Goal: Task Accomplishment & Management: Use online tool/utility

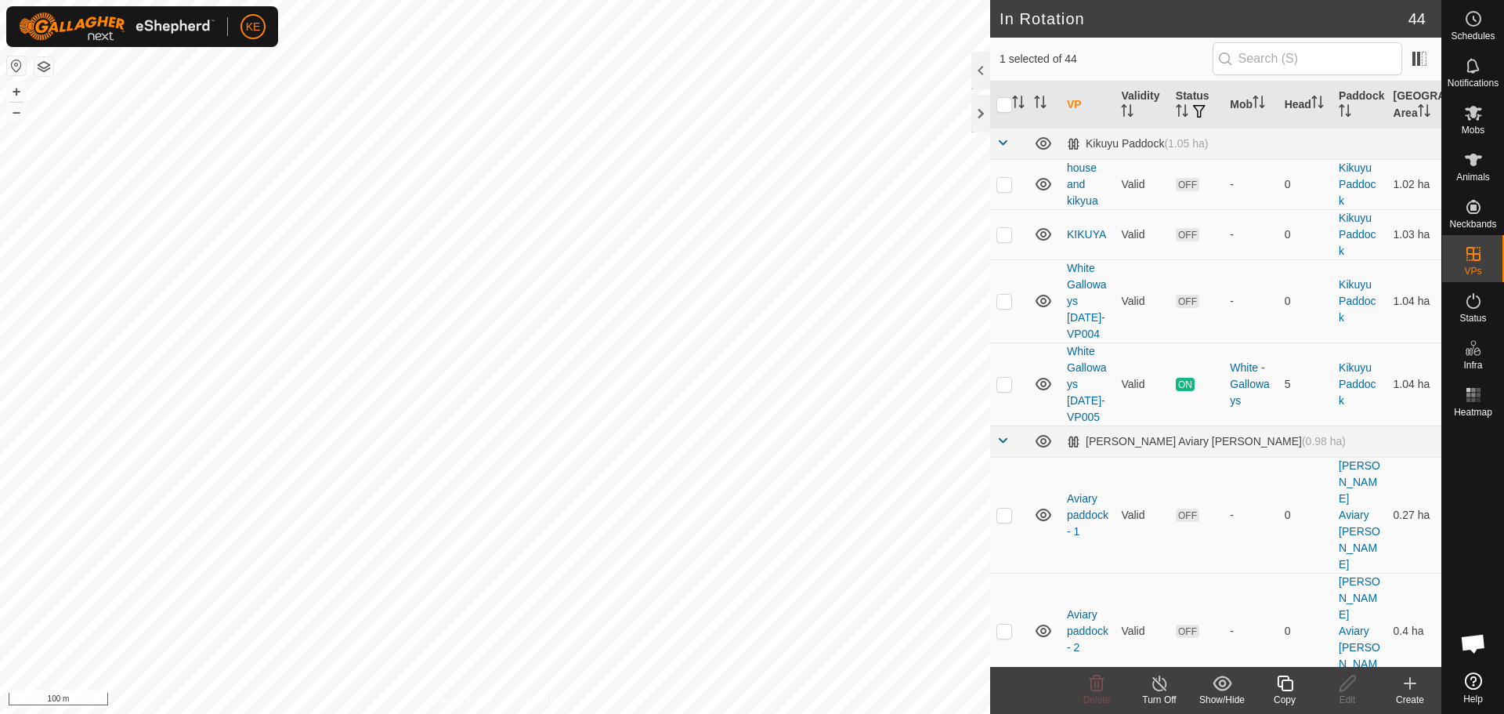
click at [1283, 686] on icon at bounding box center [1285, 683] width 16 height 16
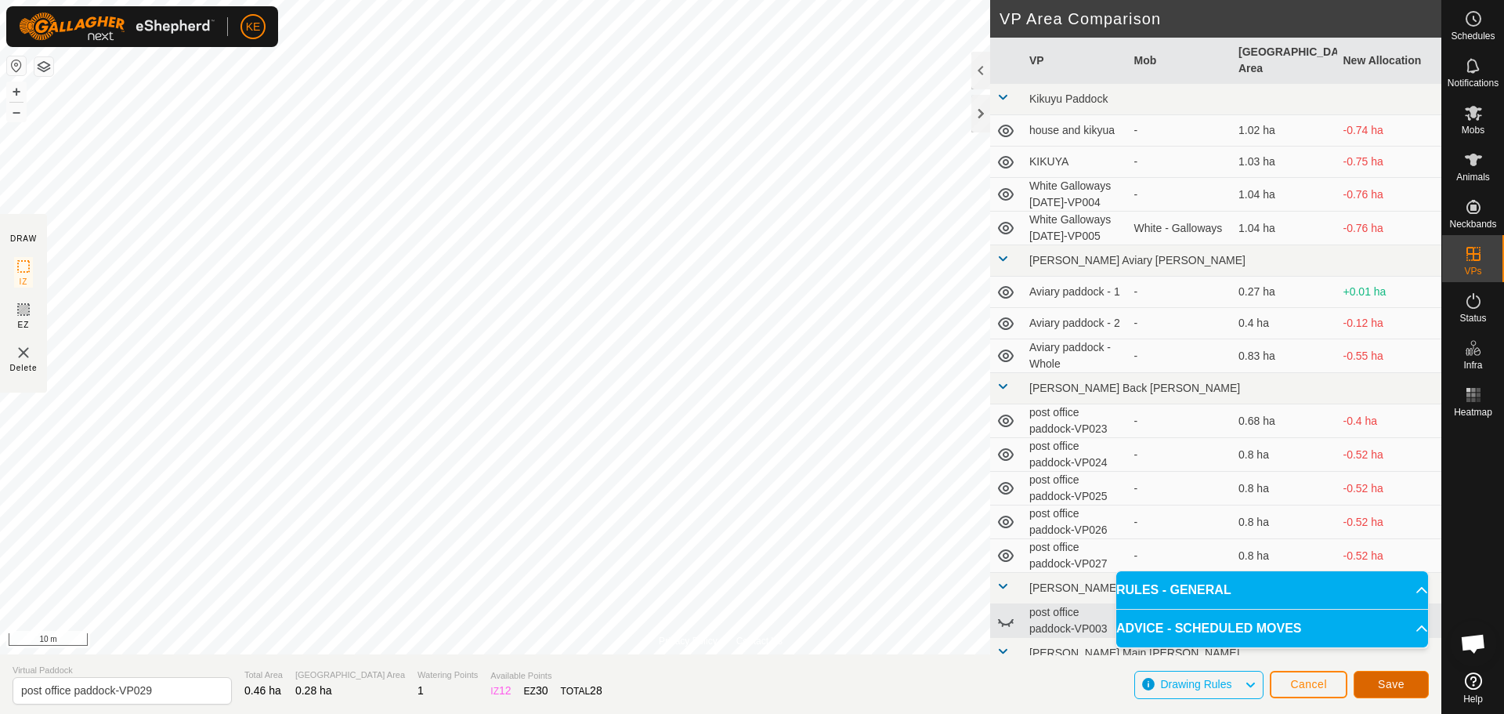
click at [1381, 688] on span "Save" at bounding box center [1391, 684] width 27 height 13
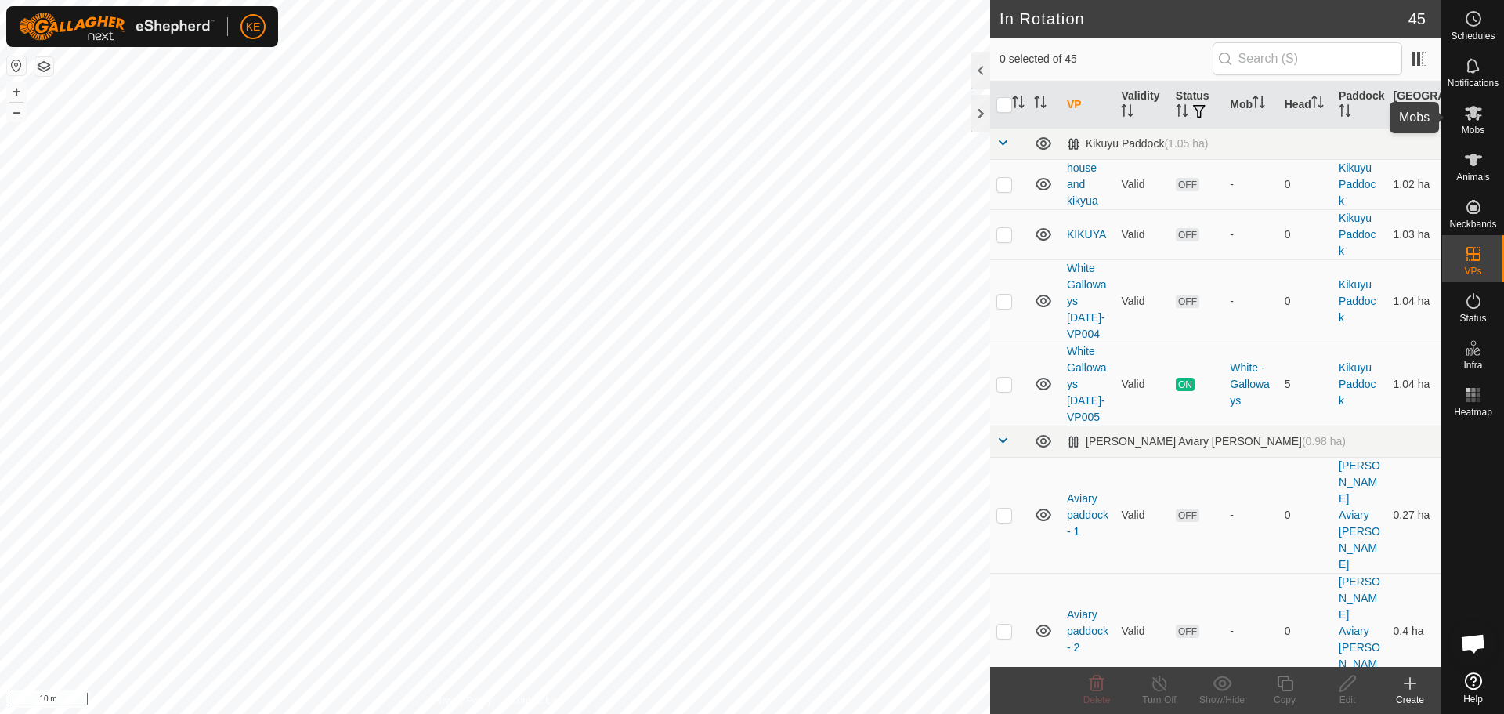
click at [1478, 118] on icon at bounding box center [1473, 113] width 17 height 15
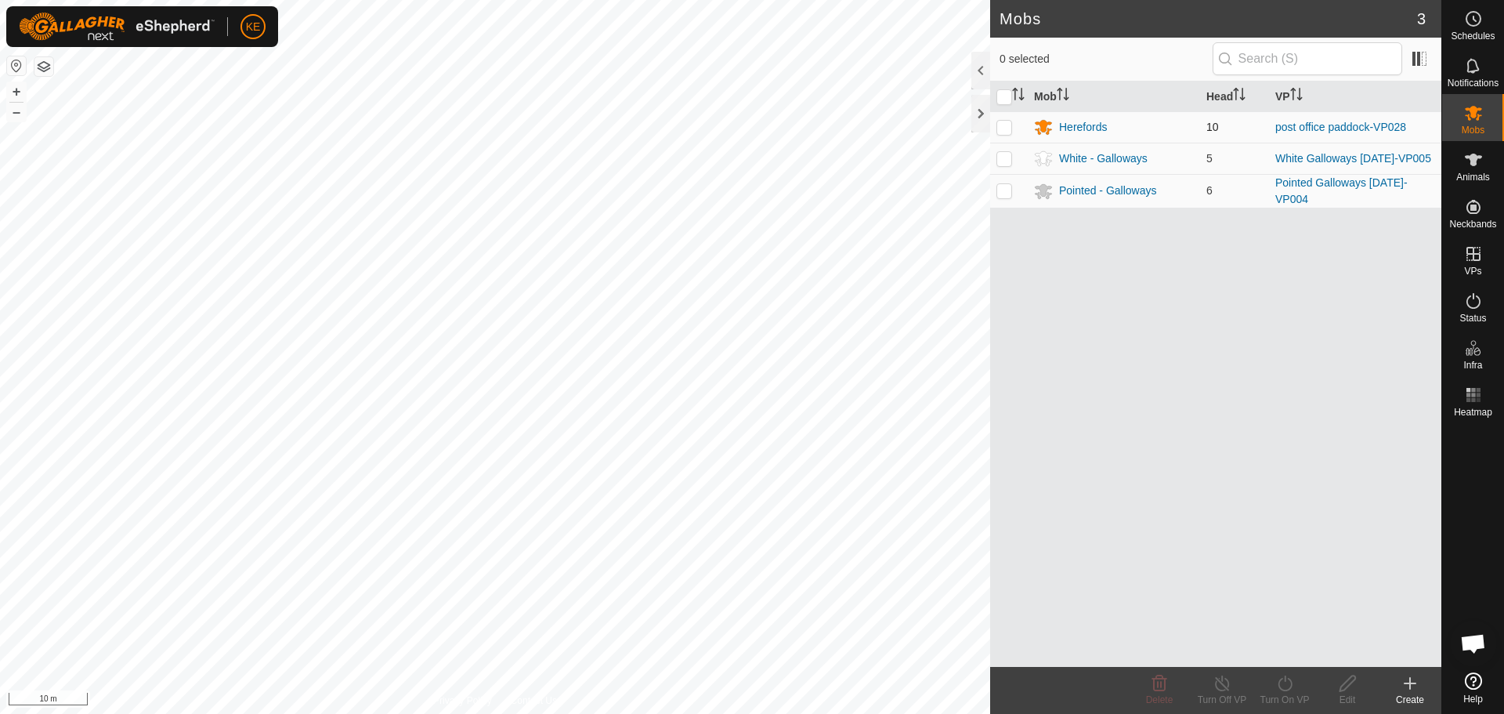
click at [1001, 126] on p-checkbox at bounding box center [1005, 127] width 16 height 13
checkbox input "true"
click at [1287, 681] on icon at bounding box center [1286, 683] width 20 height 19
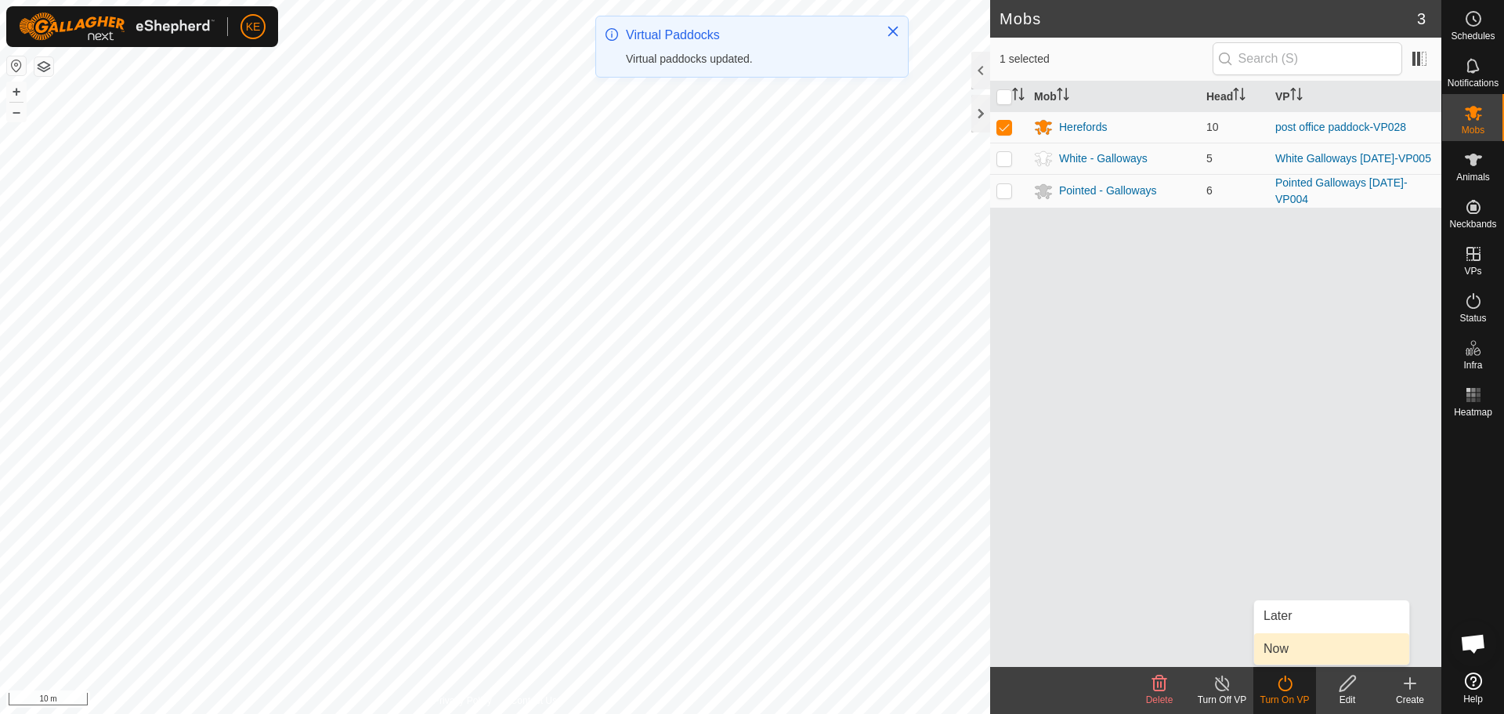
click at [1286, 646] on link "Now" at bounding box center [1331, 648] width 155 height 31
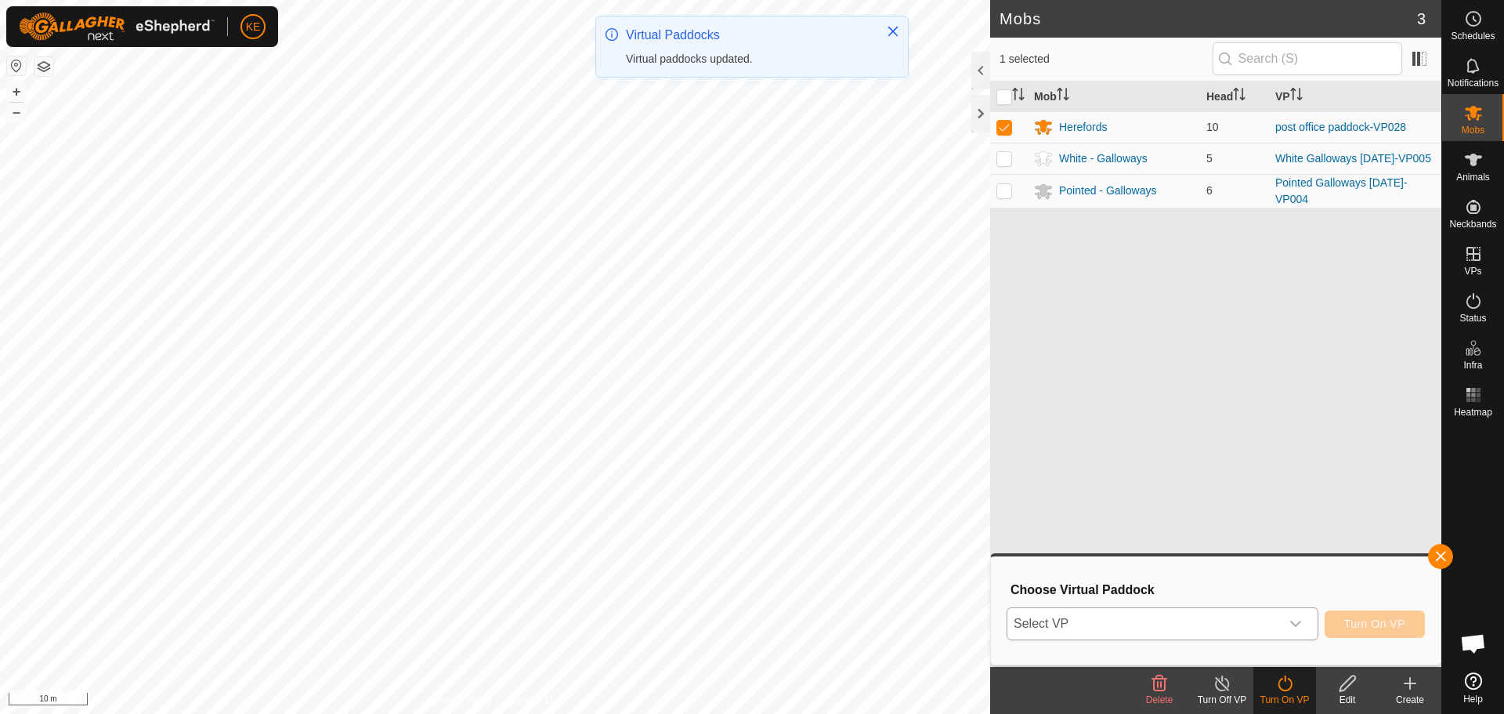
click at [1275, 623] on span "Select VP" at bounding box center [1144, 623] width 273 height 31
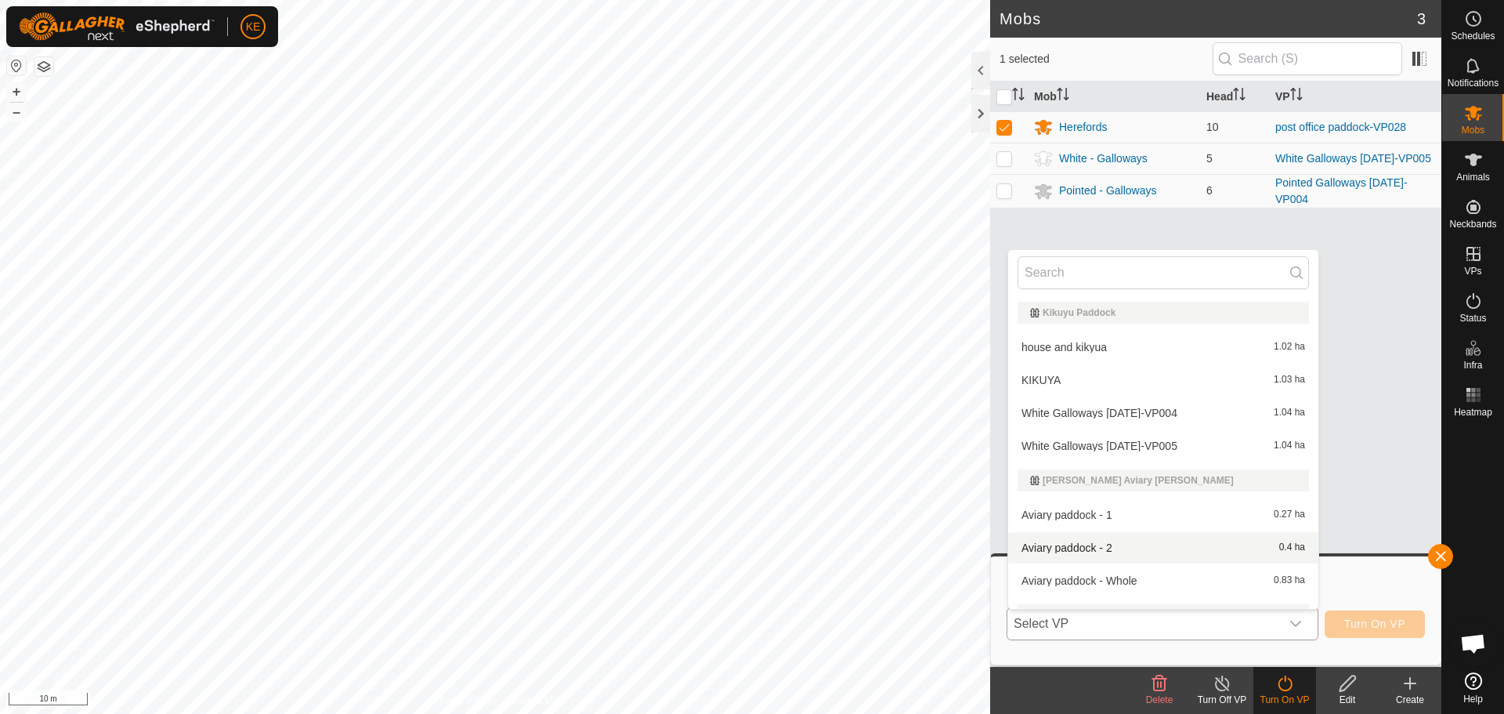
scroll to position [313, 0]
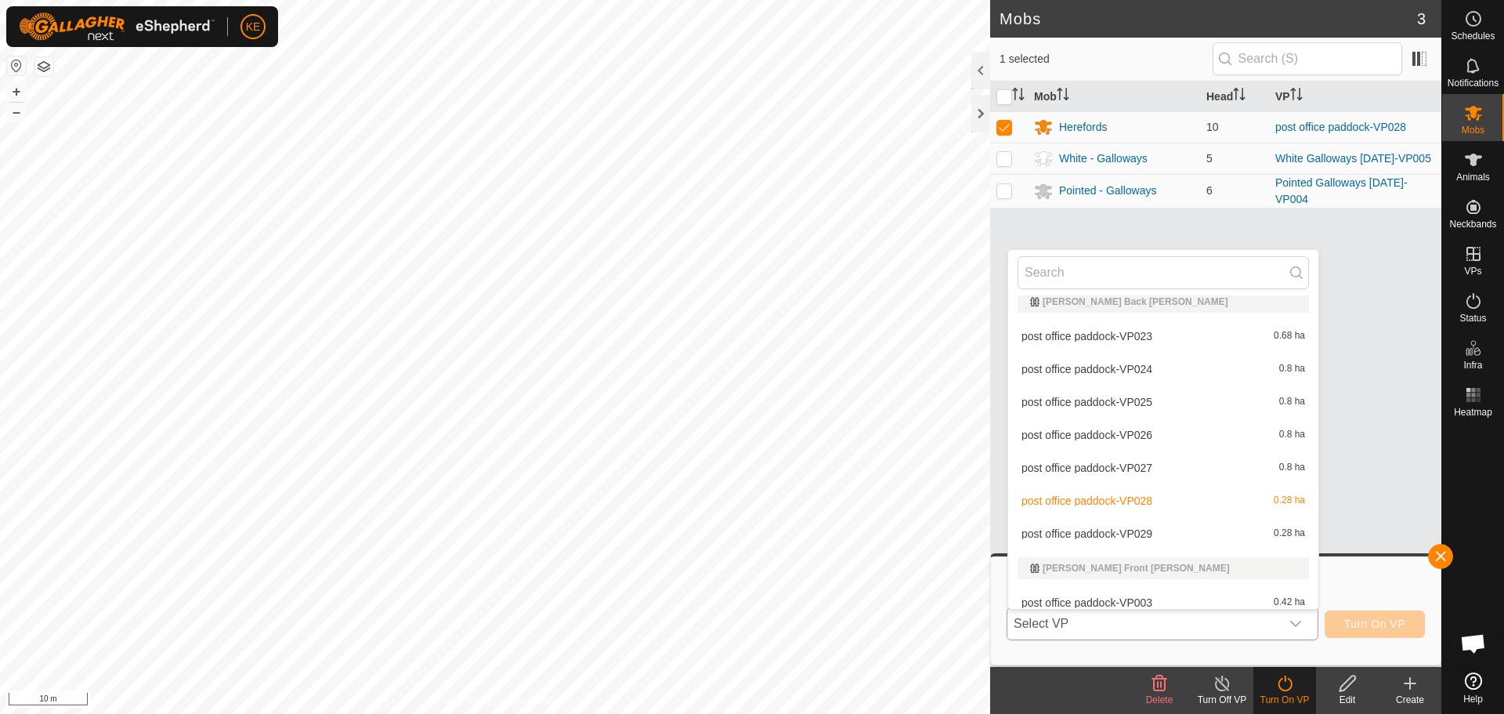
click at [1135, 532] on li "post office paddock-VP029 0.28 ha" at bounding box center [1163, 533] width 310 height 31
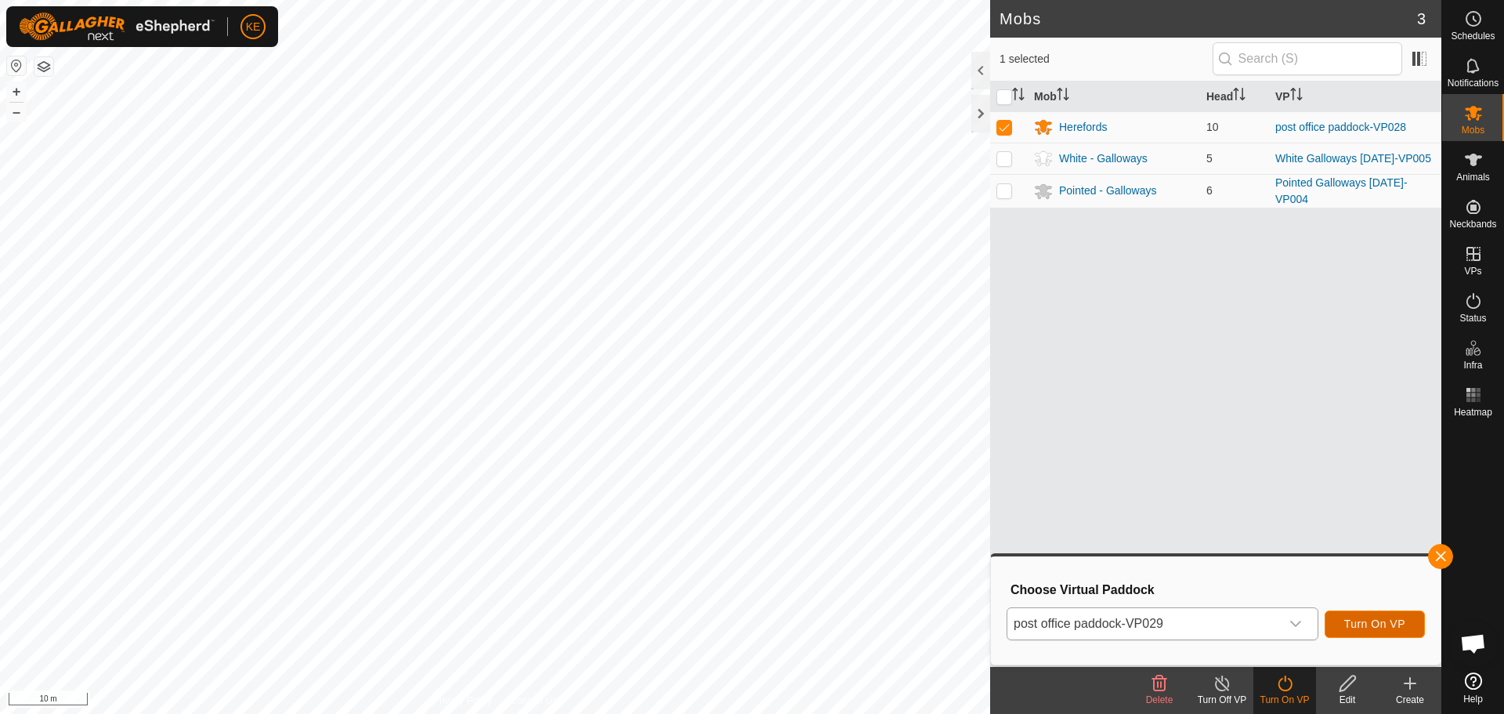
click at [1363, 624] on span "Turn On VP" at bounding box center [1374, 623] width 61 height 13
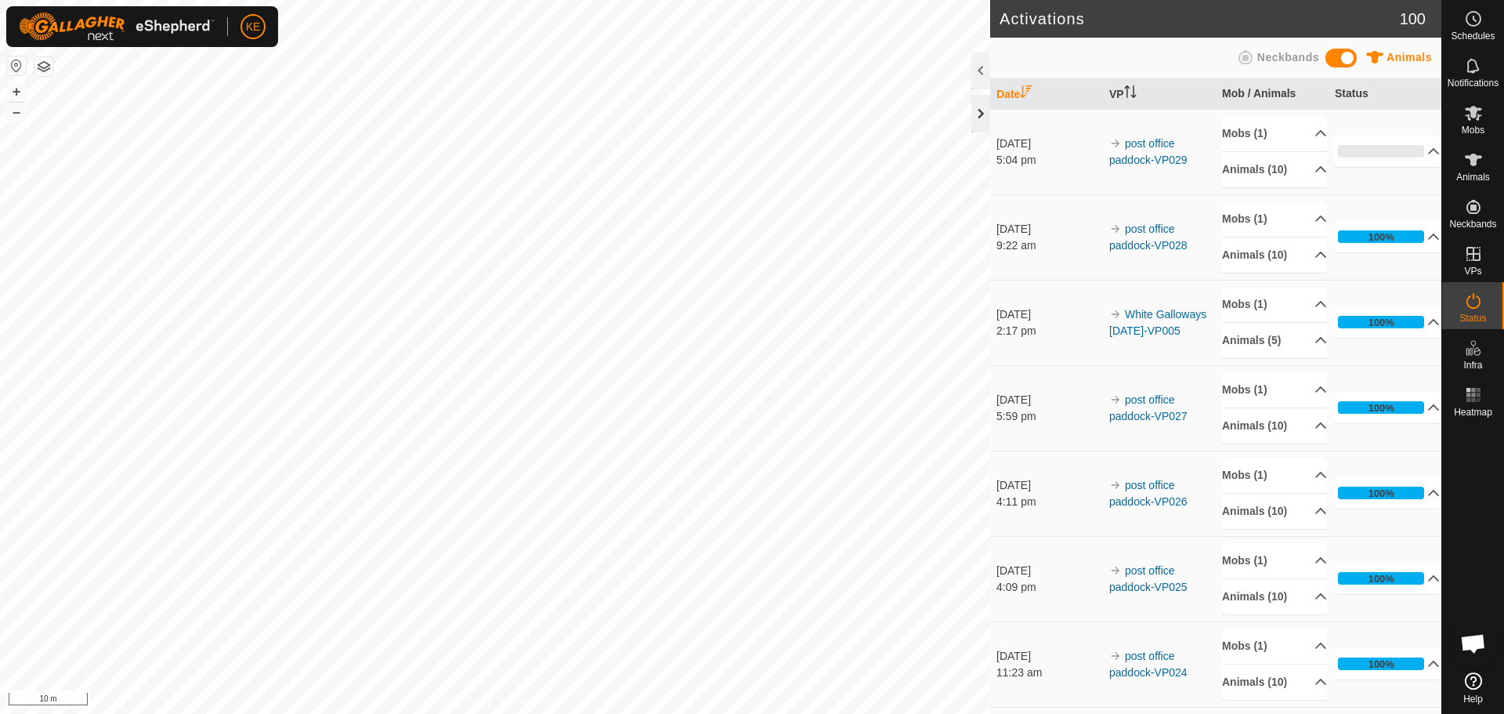
click at [979, 113] on div at bounding box center [981, 114] width 19 height 38
